Goal: Find specific page/section: Find specific page/section

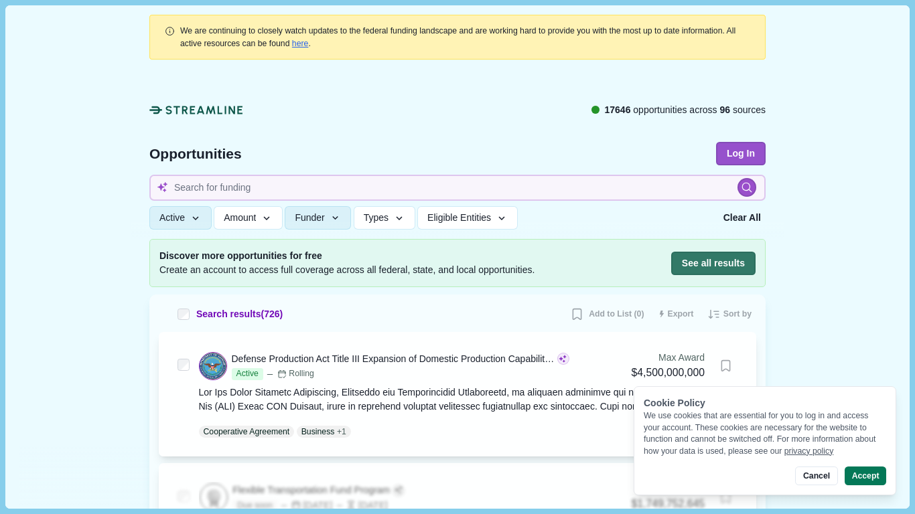
click at [865, 476] on button "Accept" at bounding box center [865, 476] width 42 height 19
